Goal: Task Accomplishment & Management: Manage account settings

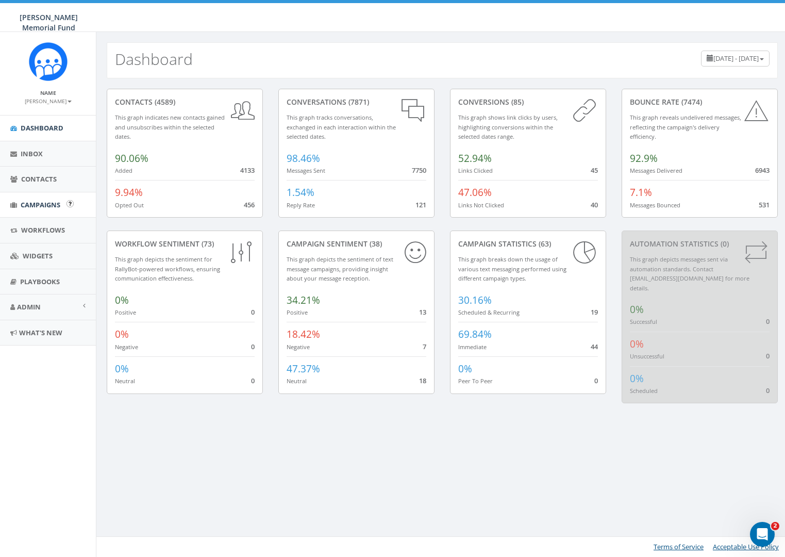
click at [33, 206] on span "Campaigns" at bounding box center [41, 204] width 40 height 9
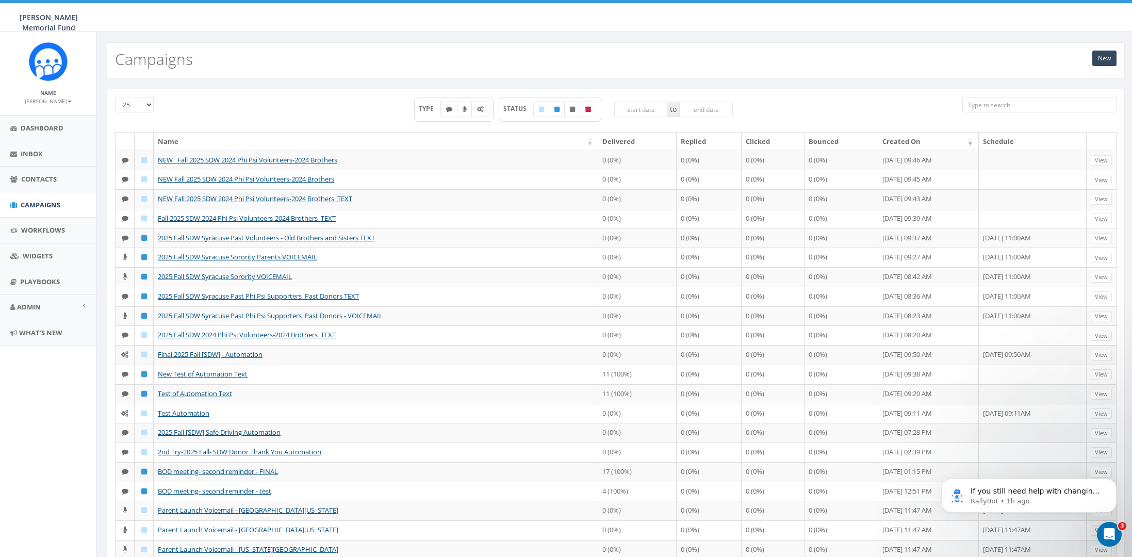
click at [200, 228] on td "Fall 2025 SDW 2024 Phi Psi Volunteers-2024 Brothers_TEXT" at bounding box center [376, 219] width 444 height 20
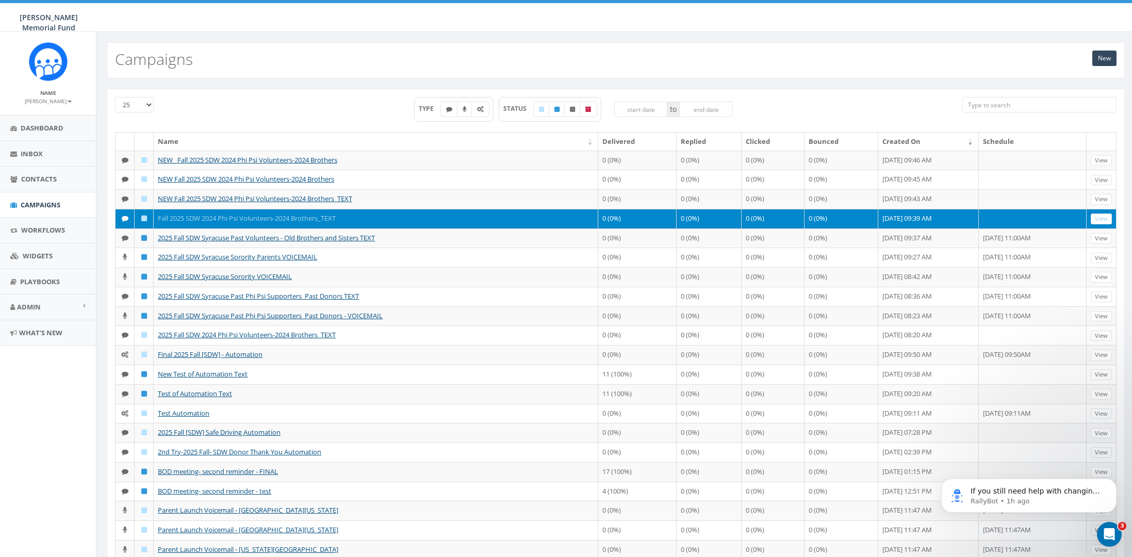
click at [238, 223] on link "Fall 2025 SDW 2024 Phi Psi Volunteers-2024 Brothers_TEXT" at bounding box center [247, 217] width 178 height 9
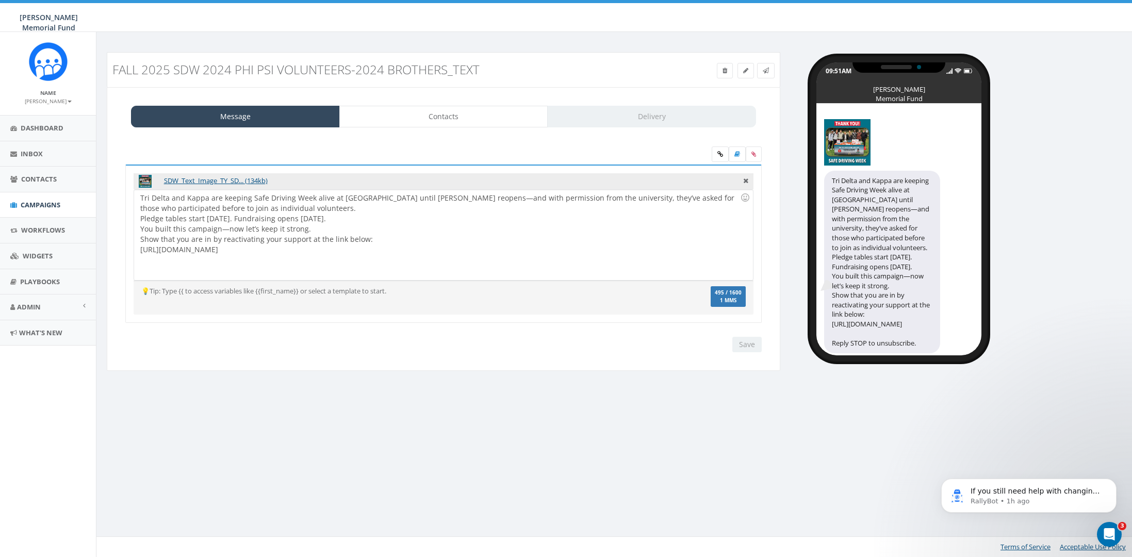
click at [467, 121] on link "Contacts" at bounding box center [443, 117] width 209 height 22
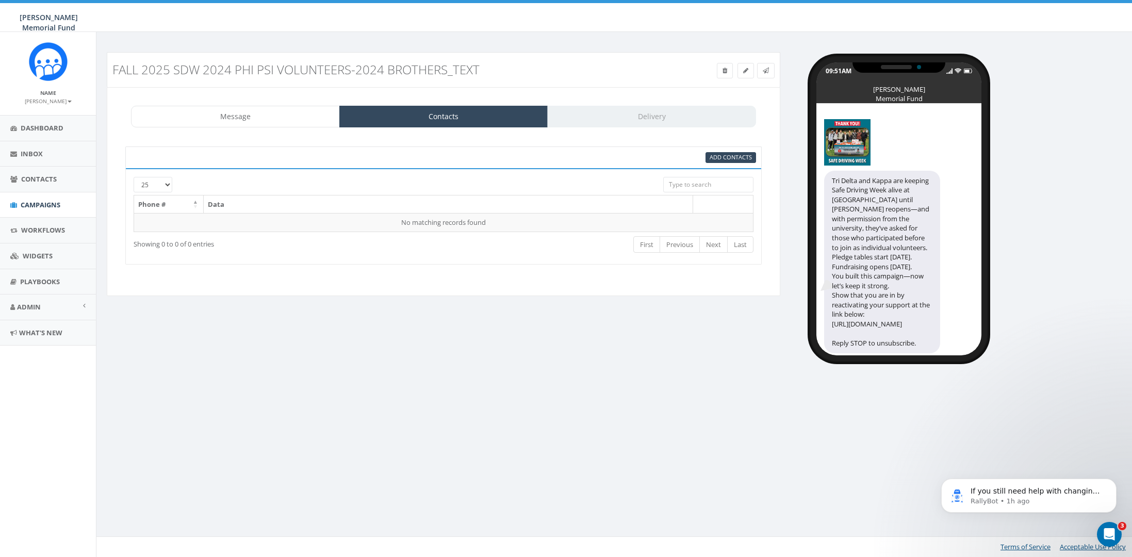
click at [714, 184] on input "search" at bounding box center [708, 184] width 90 height 15
type input "L"
click at [717, 181] on input "search" at bounding box center [708, 184] width 90 height 15
type input "2"
type input "b"
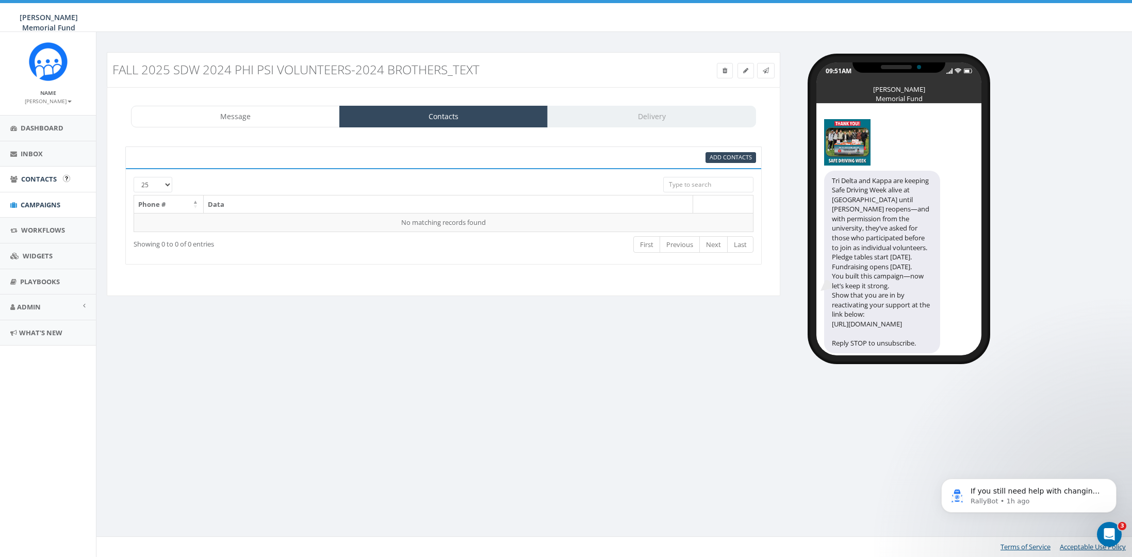
click at [42, 181] on span "Contacts" at bounding box center [39, 178] width 36 height 9
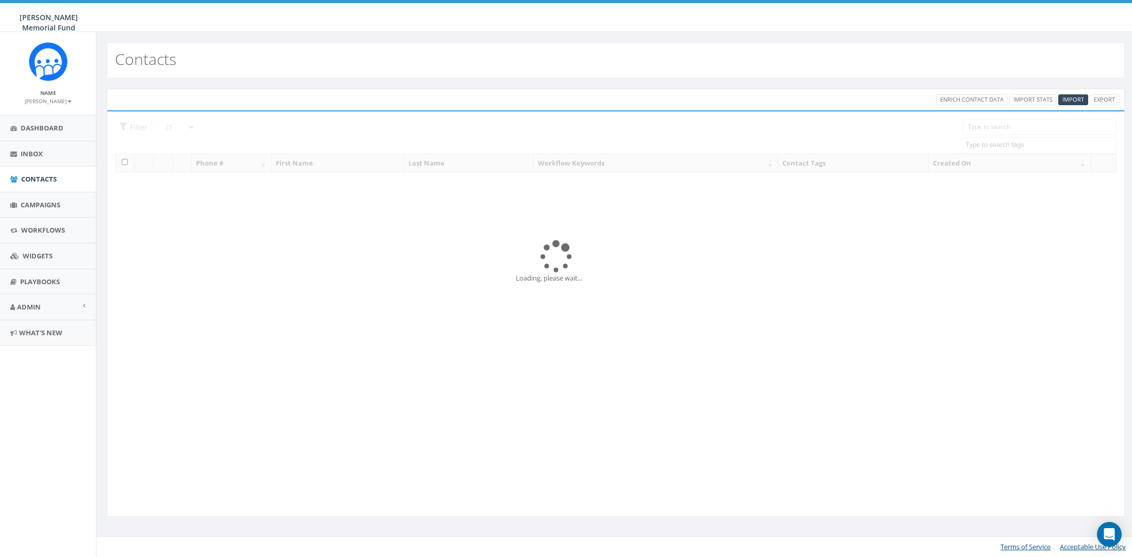
select select
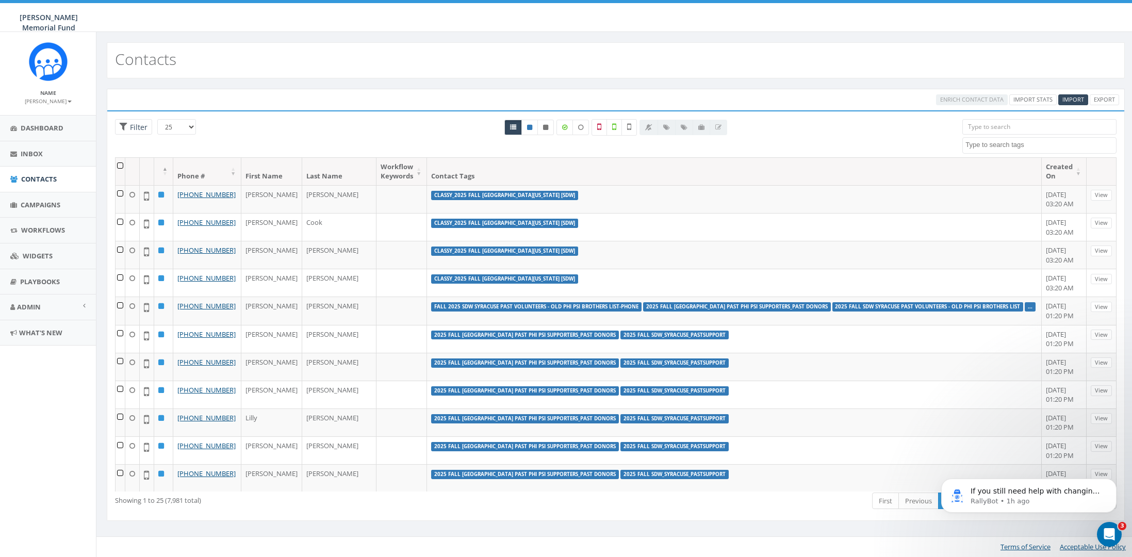
click at [1016, 130] on input "search" at bounding box center [1039, 126] width 154 height 15
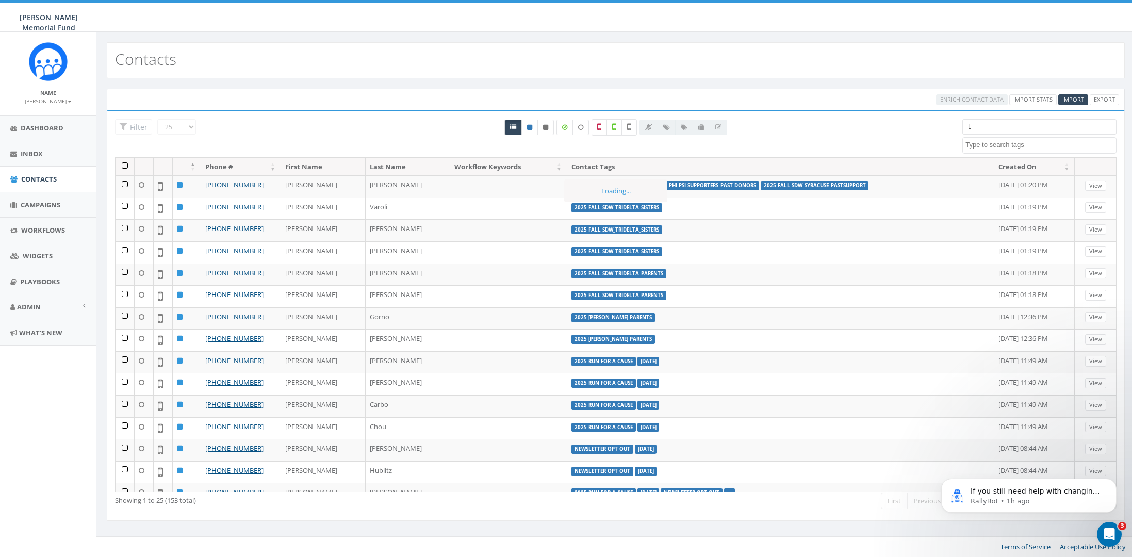
type input "L"
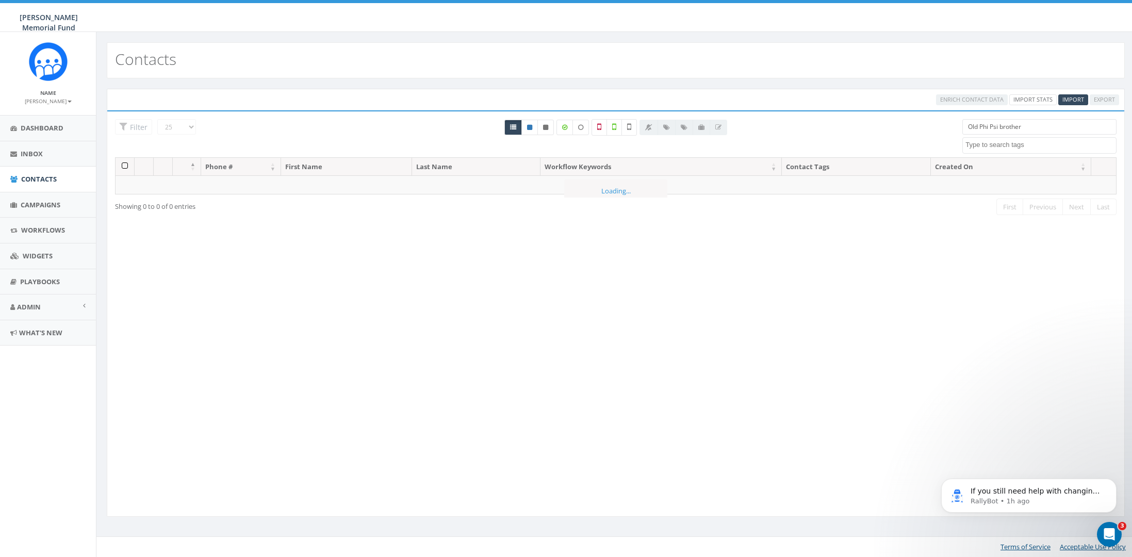
type input "Old Phi Psi brothers"
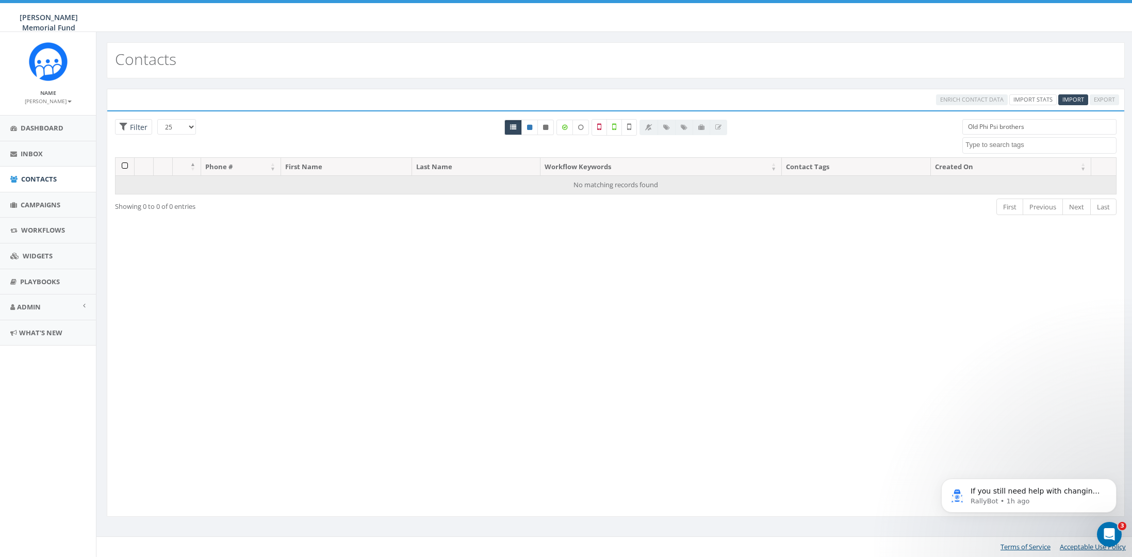
click at [1041, 124] on input "Old Phi Psi brothers" at bounding box center [1039, 126] width 154 height 15
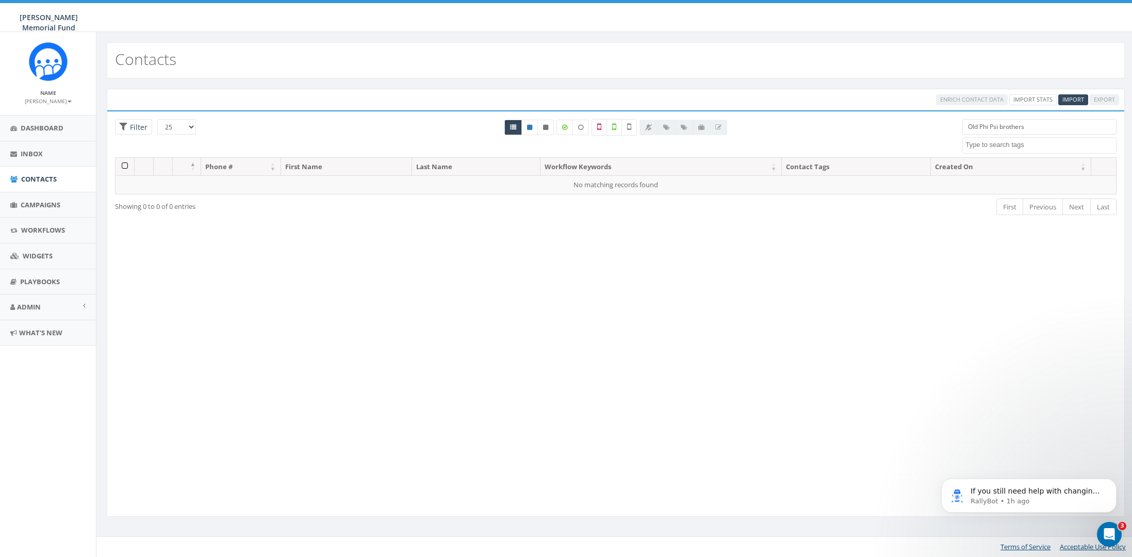
drag, startPoint x: 913, startPoint y: 179, endPoint x: 1041, endPoint y: 124, distance: 139.7
click at [1041, 124] on input "Old Phi Psi brothers" at bounding box center [1039, 126] width 154 height 15
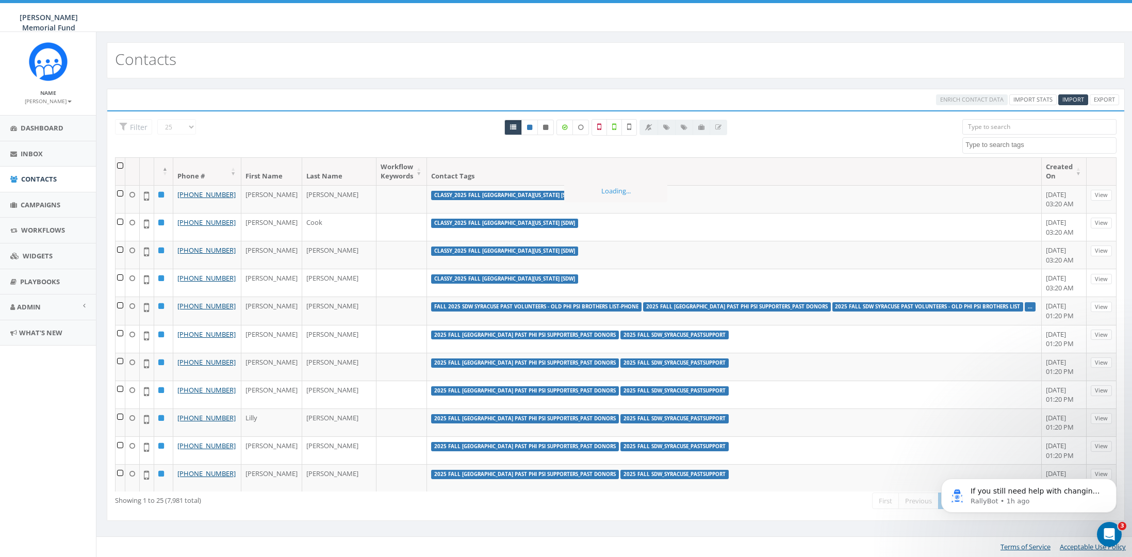
click at [1018, 146] on textarea "Search" at bounding box center [1040, 144] width 151 height 9
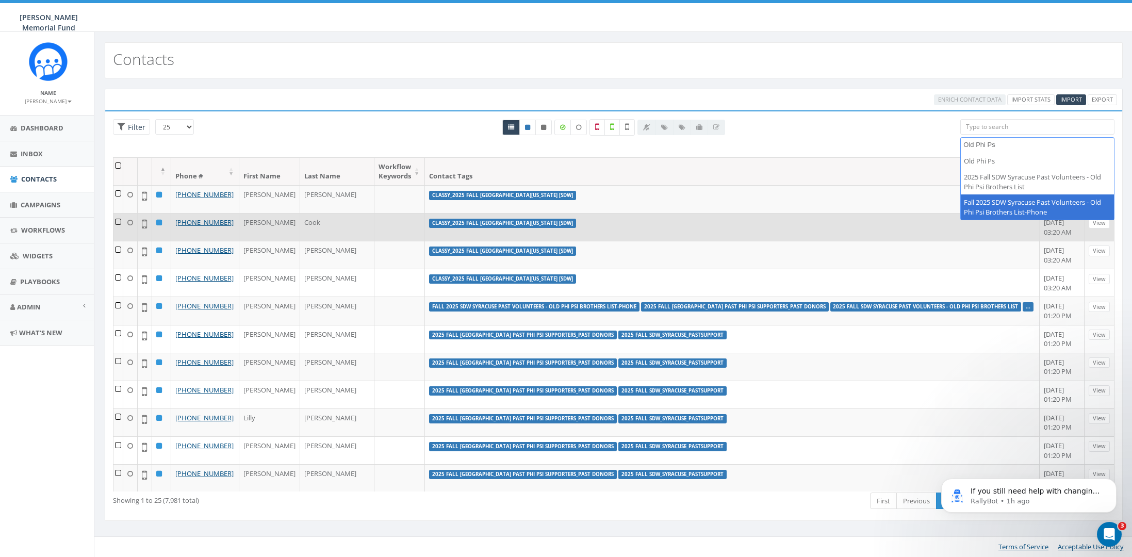
scroll to position [1, 2]
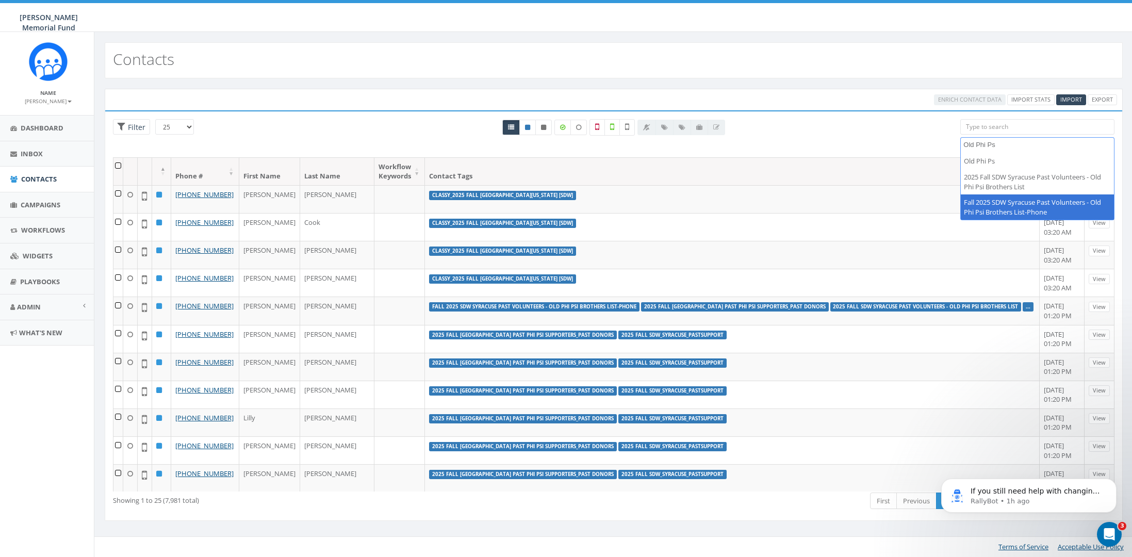
drag, startPoint x: 887, startPoint y: 228, endPoint x: 943, endPoint y: 143, distance: 102.2
click at [943, 143] on div "25 50 100 Filter All 0 contact(s) on current page All 7981 contact(s) filtered …" at bounding box center [613, 138] width 1017 height 38
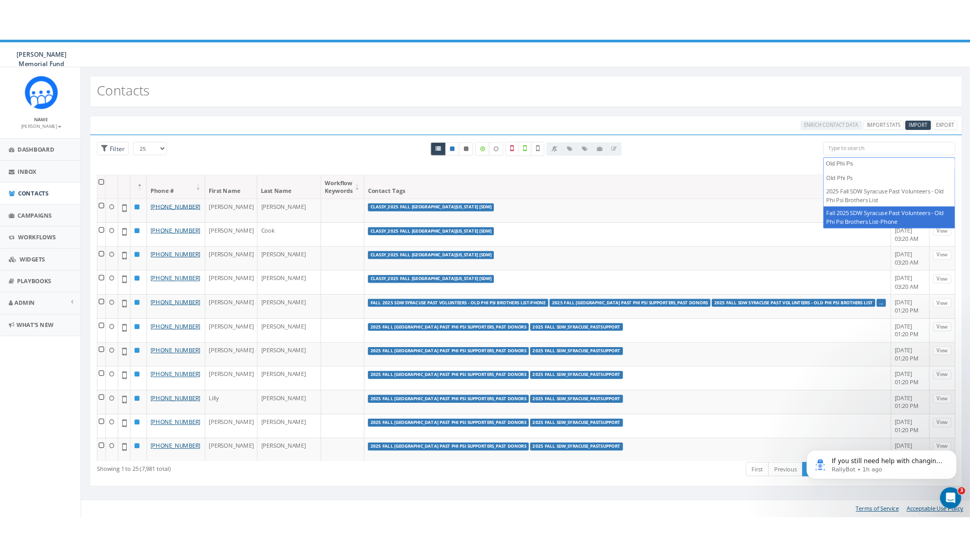
scroll to position [0, 2]
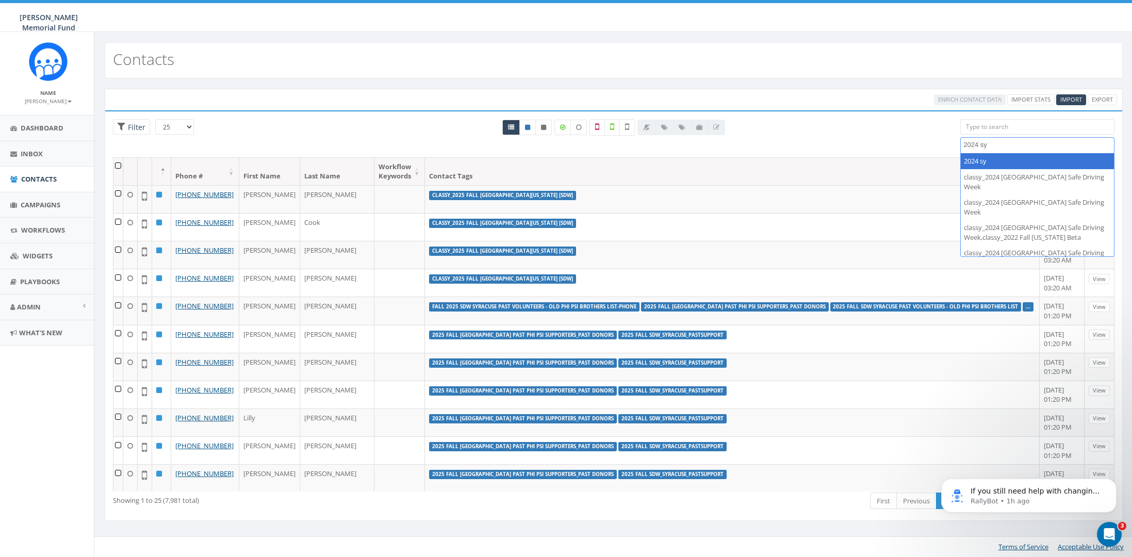
type textarea "2024 syr"
click at [1009, 145] on textarea "2024 syr" at bounding box center [1038, 144] width 151 height 9
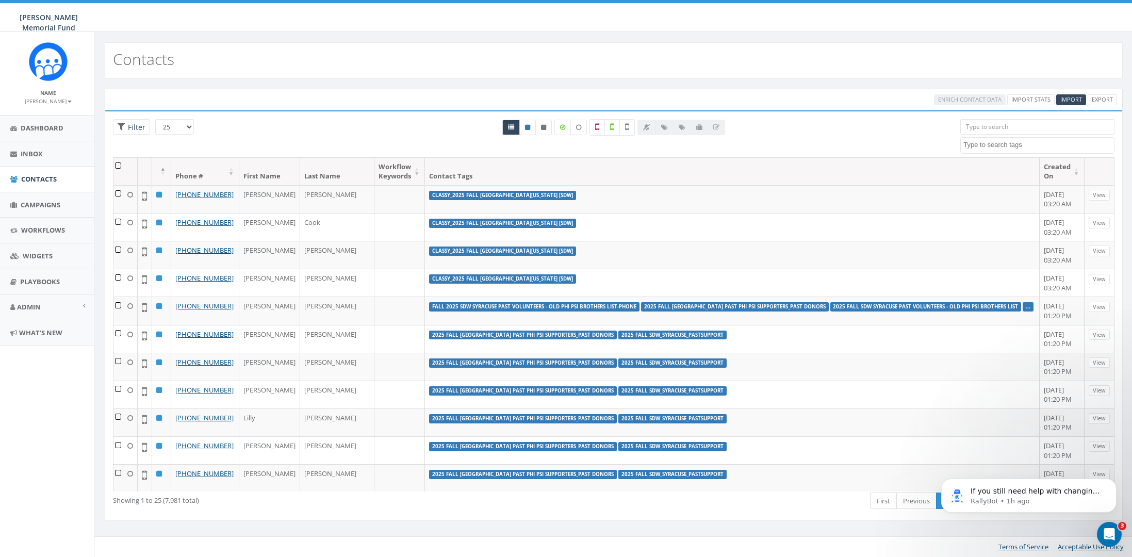
click at [234, 86] on div "Enrich Contact Data Import Stats Import Export Loading the filters, please wait…" at bounding box center [613, 311] width 1038 height 466
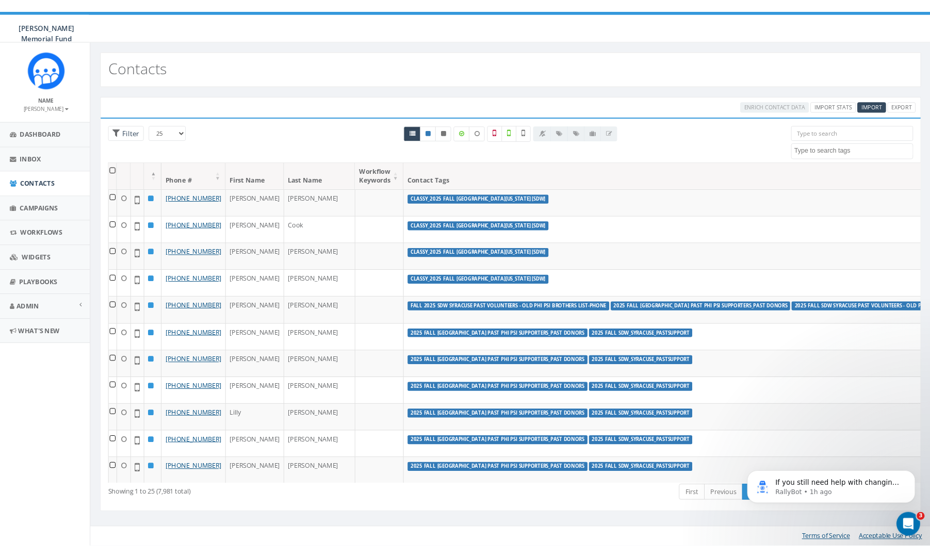
scroll to position [0, 0]
